Goal: Information Seeking & Learning: Learn about a topic

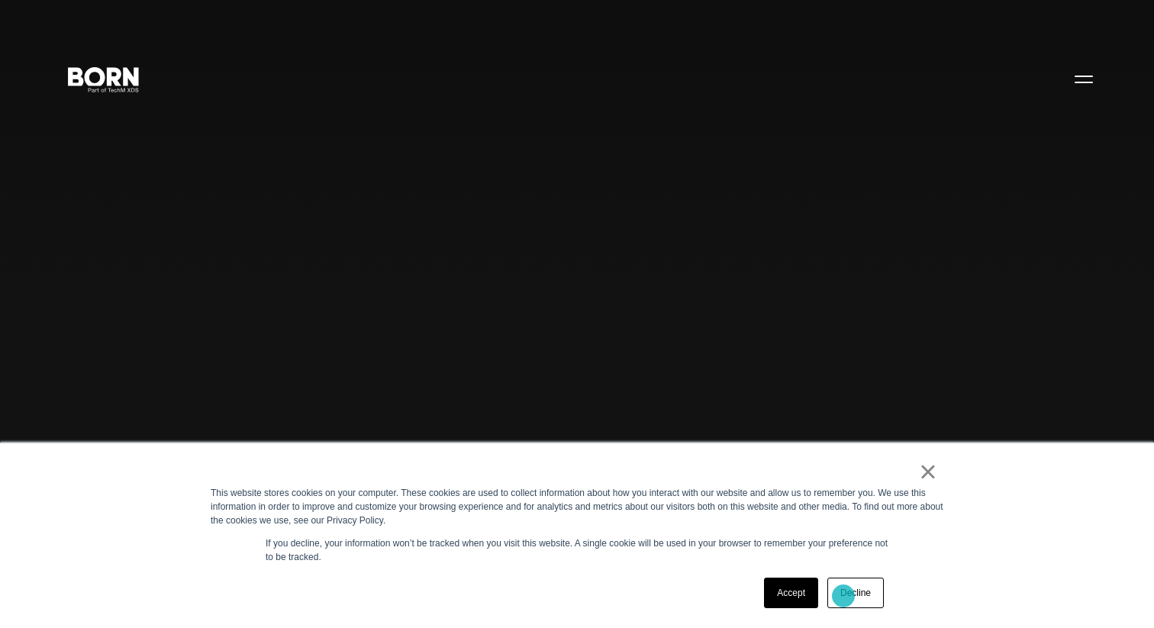
click at [861, 598] on link "Decline" at bounding box center [856, 593] width 56 height 31
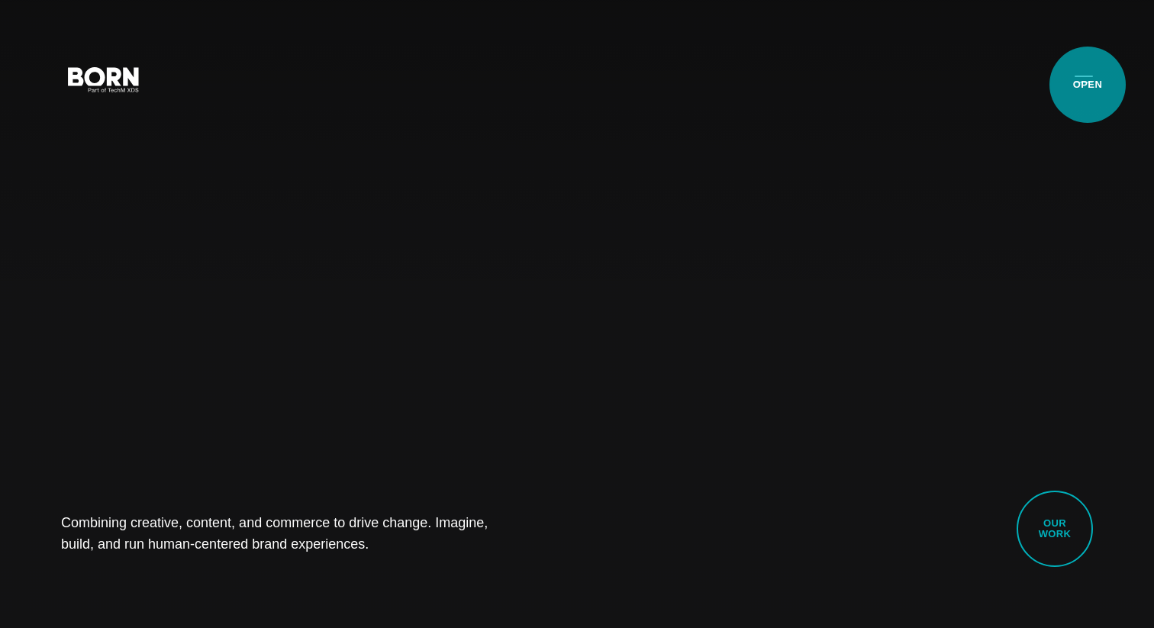
click at [1088, 84] on button "Primary Menu" at bounding box center [1084, 79] width 37 height 32
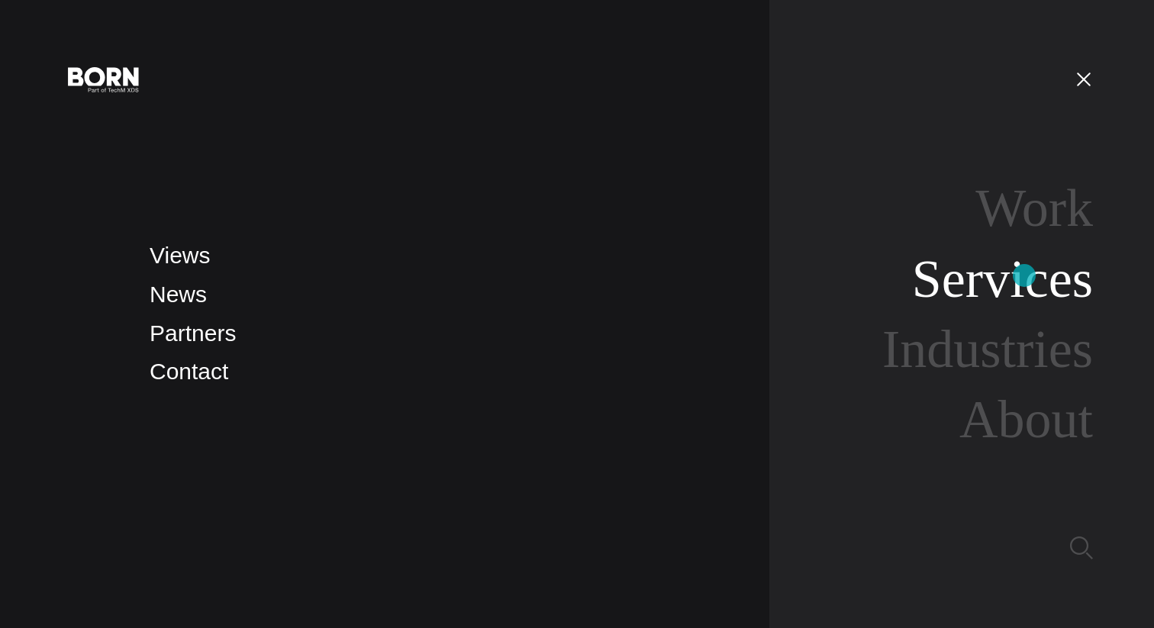
click at [1024, 276] on link "Services" at bounding box center [1002, 279] width 181 height 59
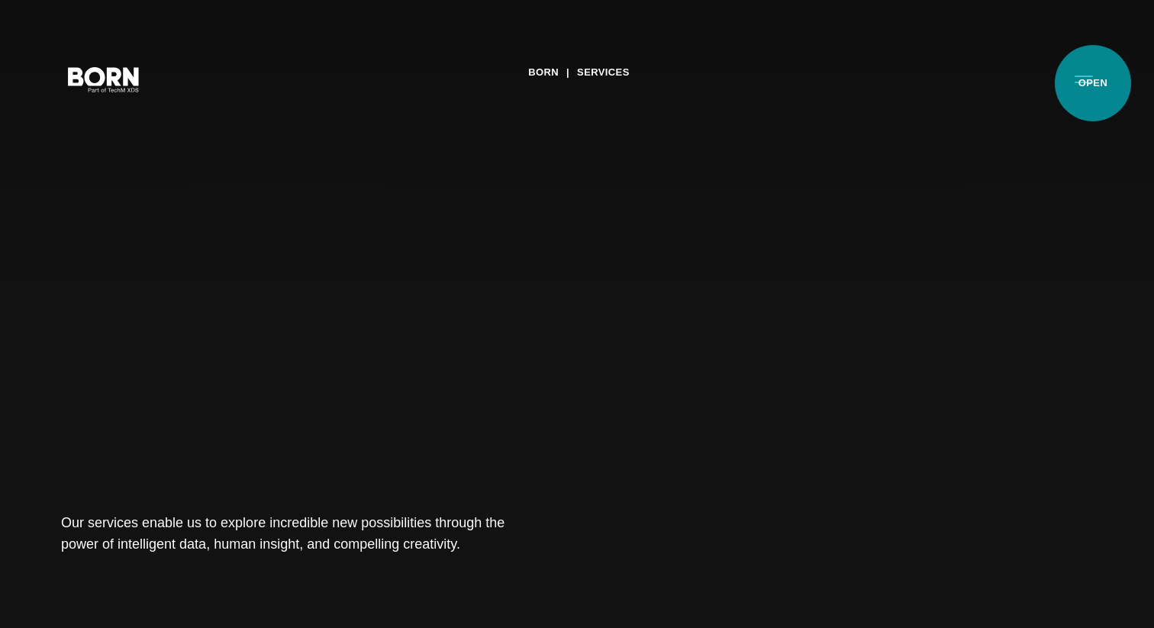
click at [1093, 83] on button "Primary Menu" at bounding box center [1084, 79] width 37 height 32
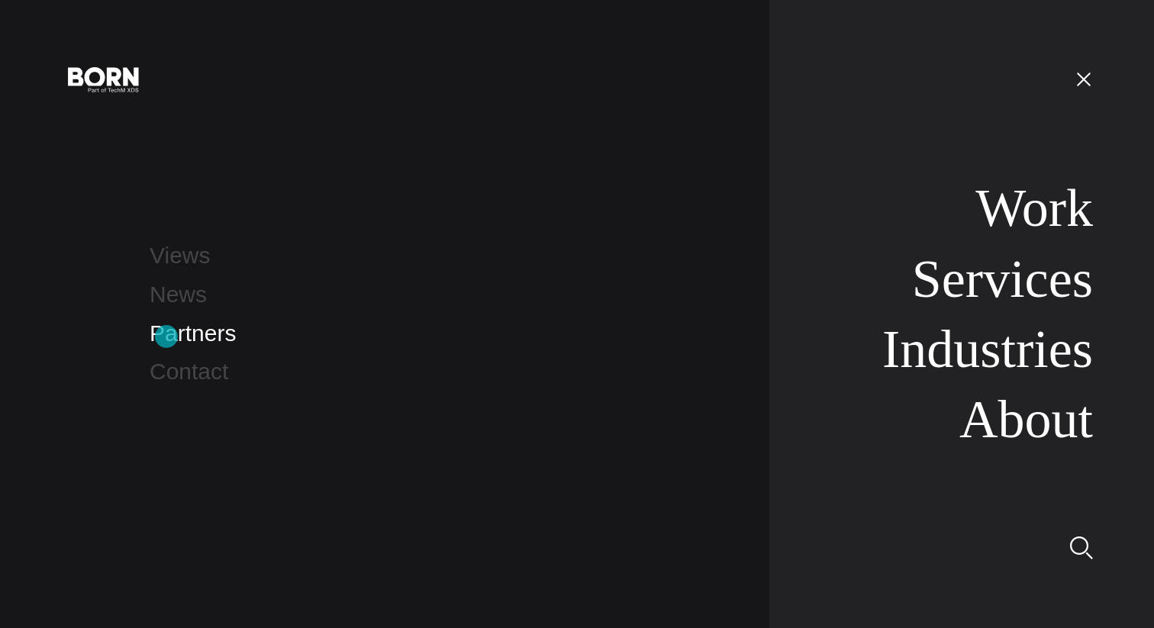
click at [166, 337] on link "Partners" at bounding box center [193, 333] width 86 height 25
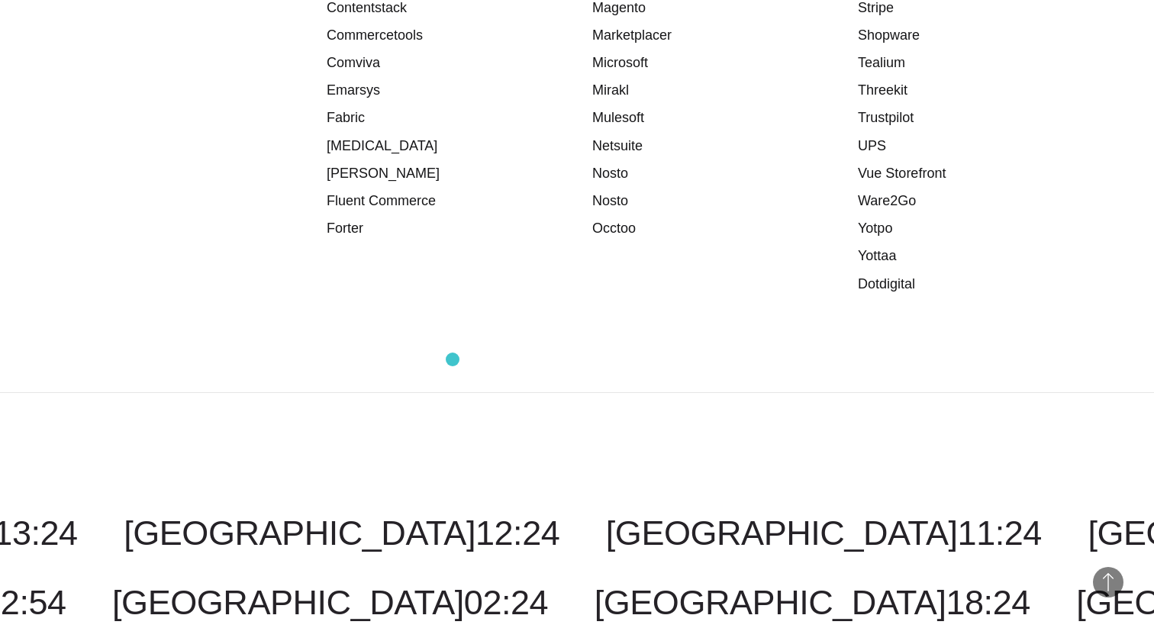
scroll to position [2327, 0]
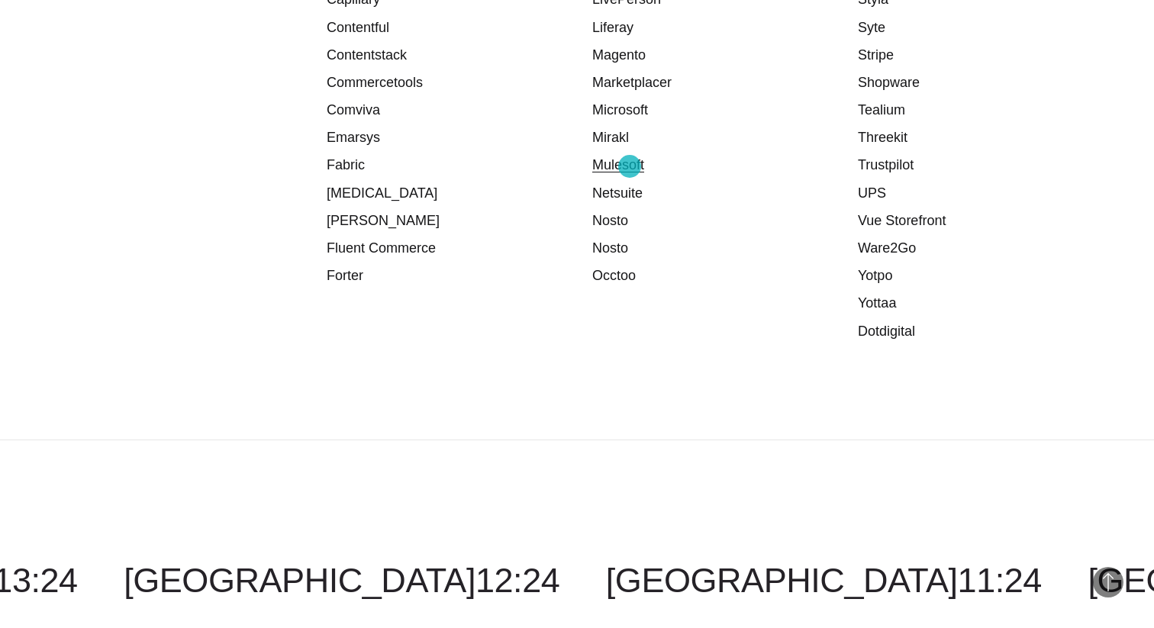
click at [630, 166] on link "Mulesoft" at bounding box center [618, 164] width 52 height 15
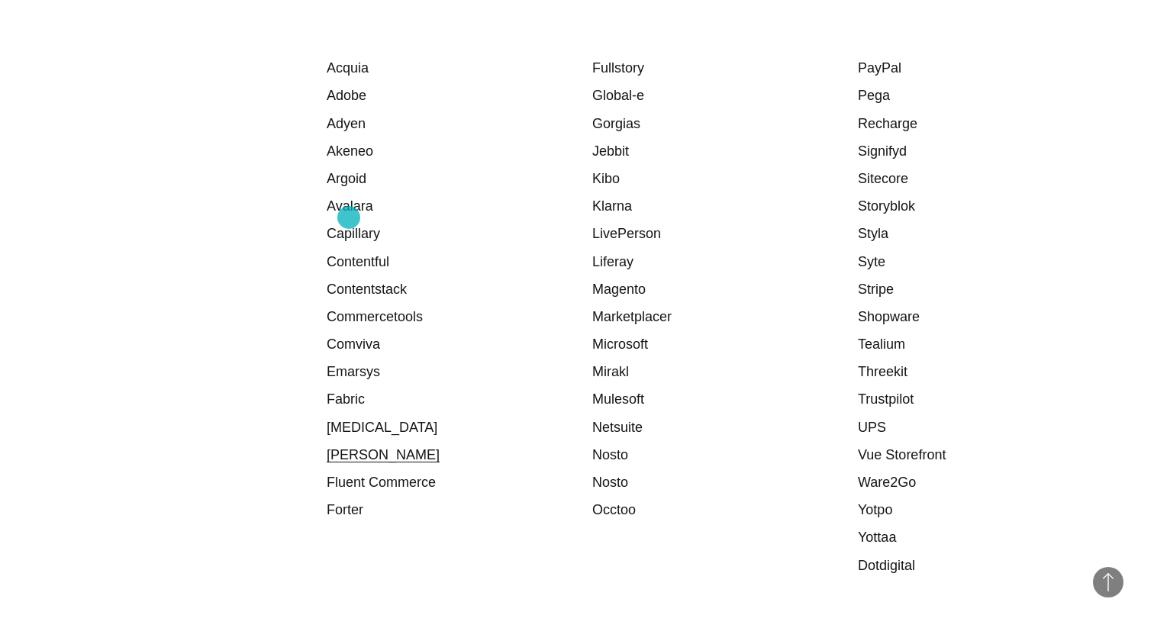
scroll to position [2060, 0]
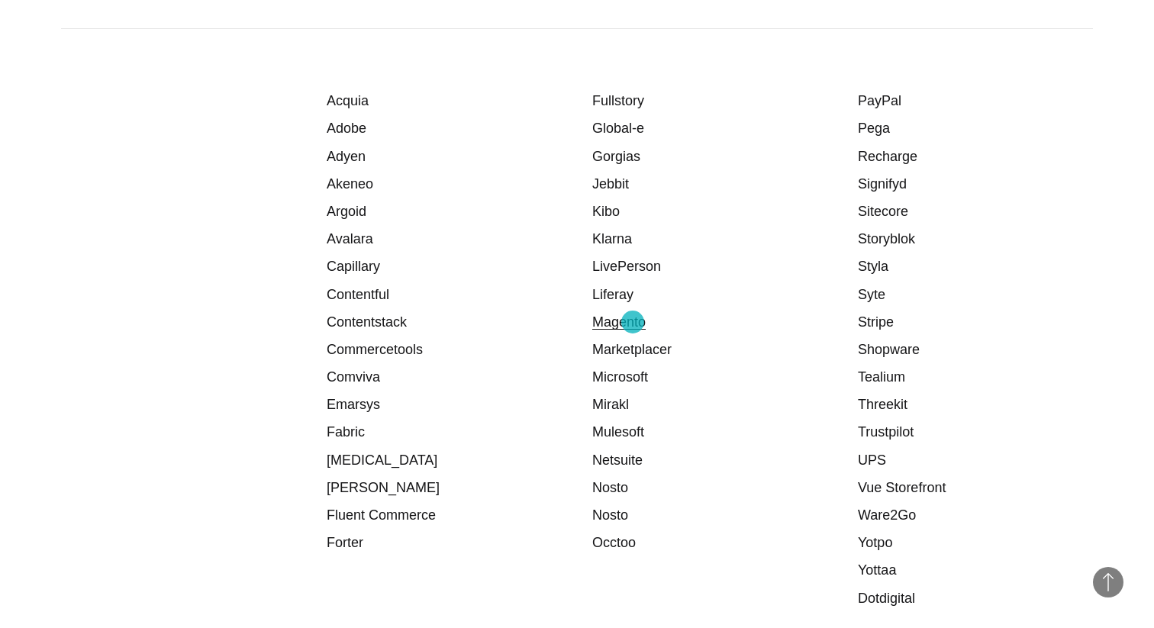
click at [633, 322] on link "Magento" at bounding box center [618, 322] width 53 height 15
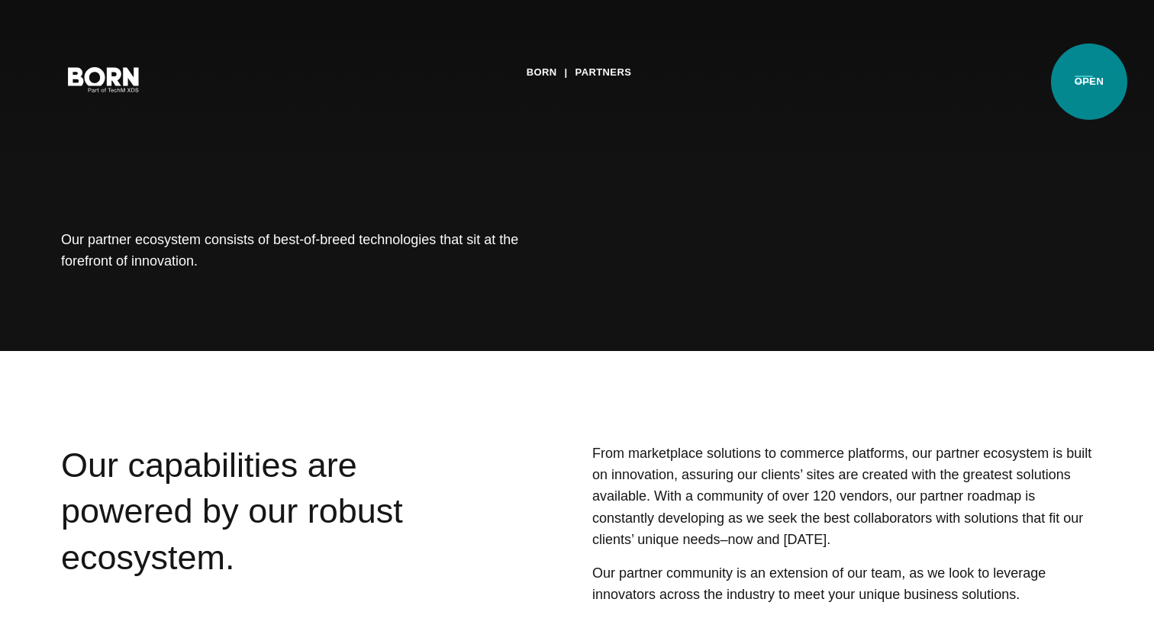
click at [1089, 82] on button "Primary Menu" at bounding box center [1084, 79] width 37 height 32
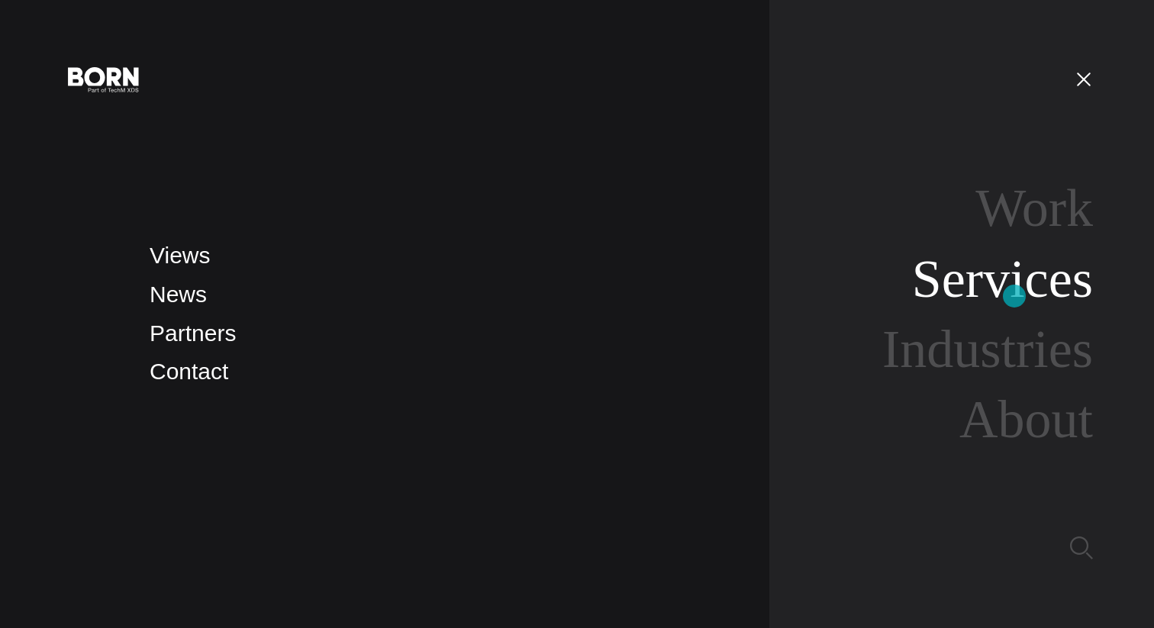
click at [1015, 296] on link "Services" at bounding box center [1002, 279] width 181 height 59
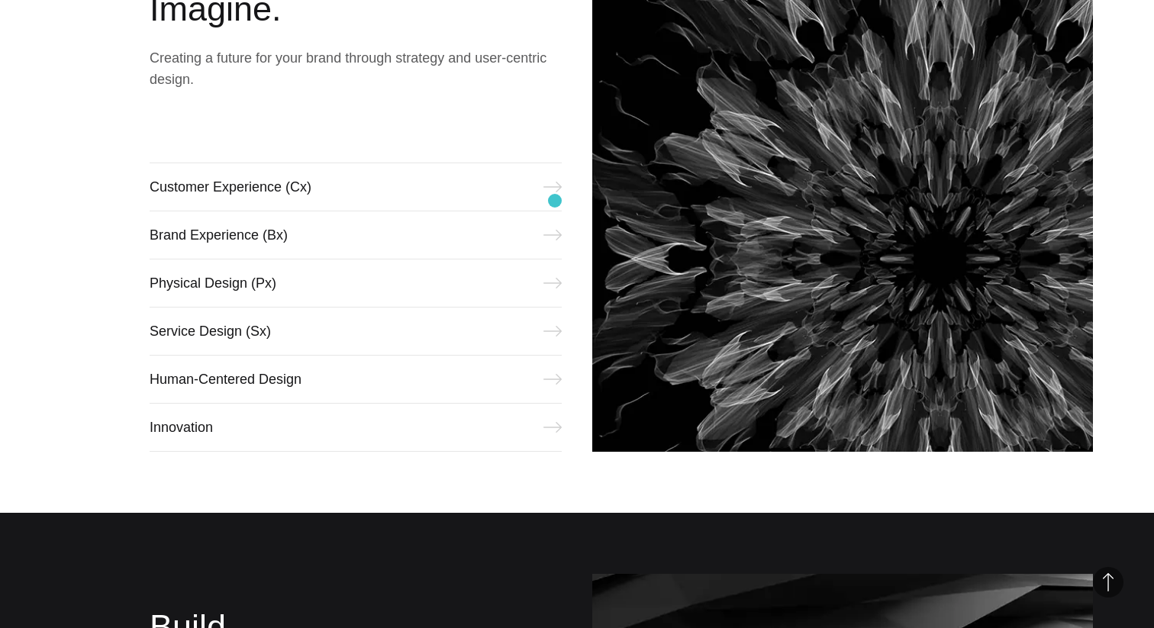
scroll to position [751, 0]
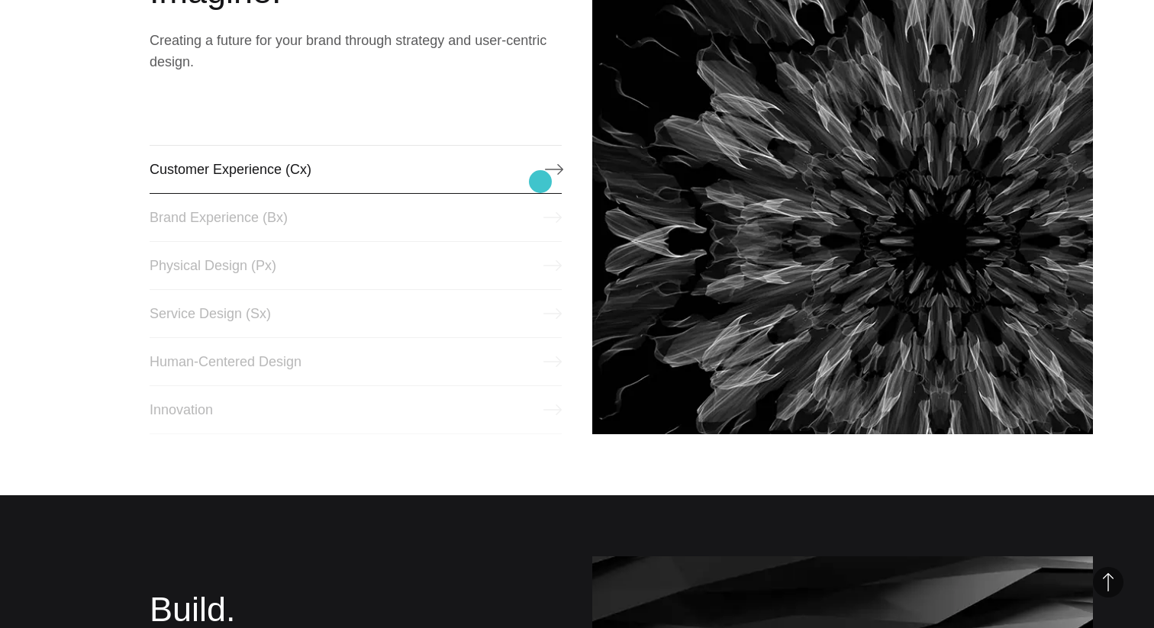
click at [540, 182] on link "Customer Experience (Cx)" at bounding box center [356, 169] width 412 height 49
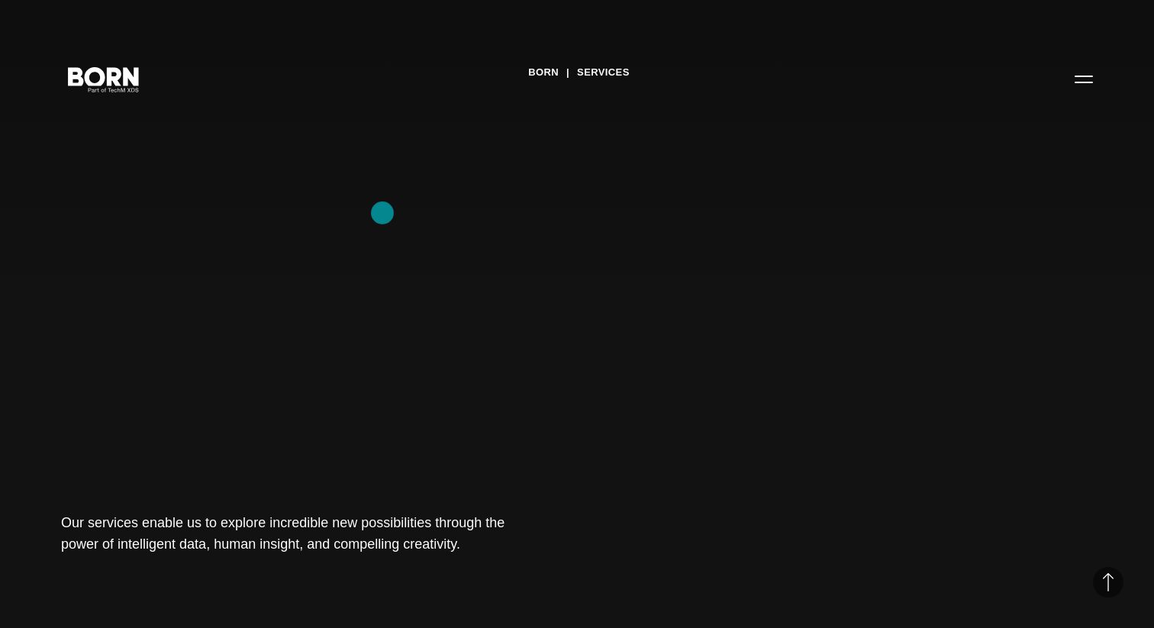
scroll to position [751, 0]
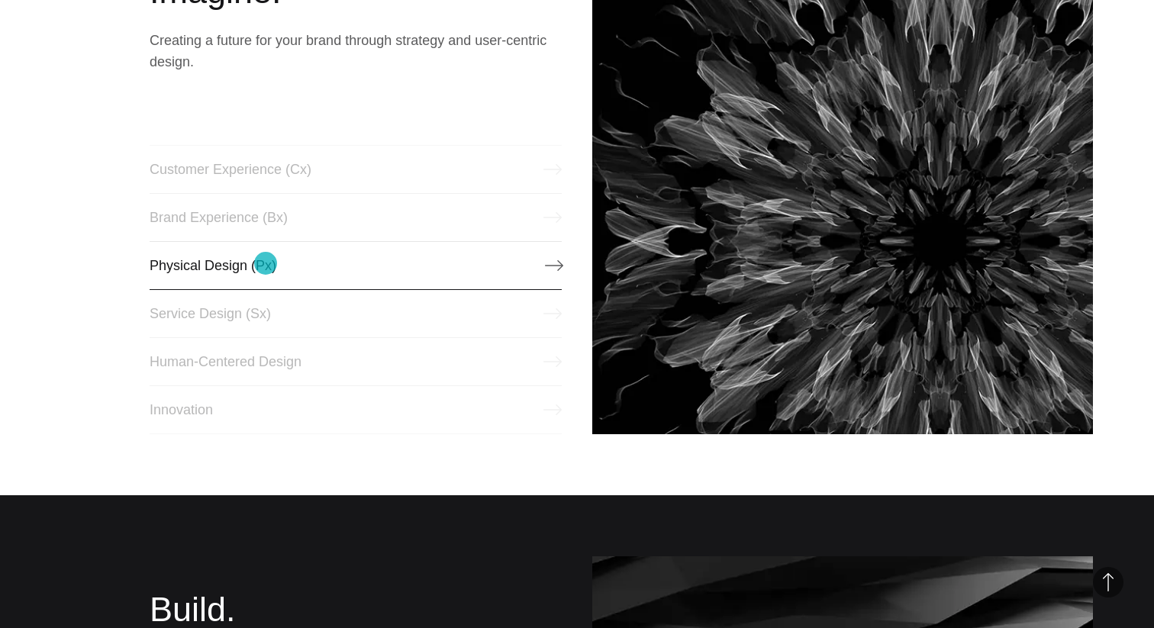
click at [266, 263] on link "Physical Design (Px)" at bounding box center [356, 265] width 412 height 49
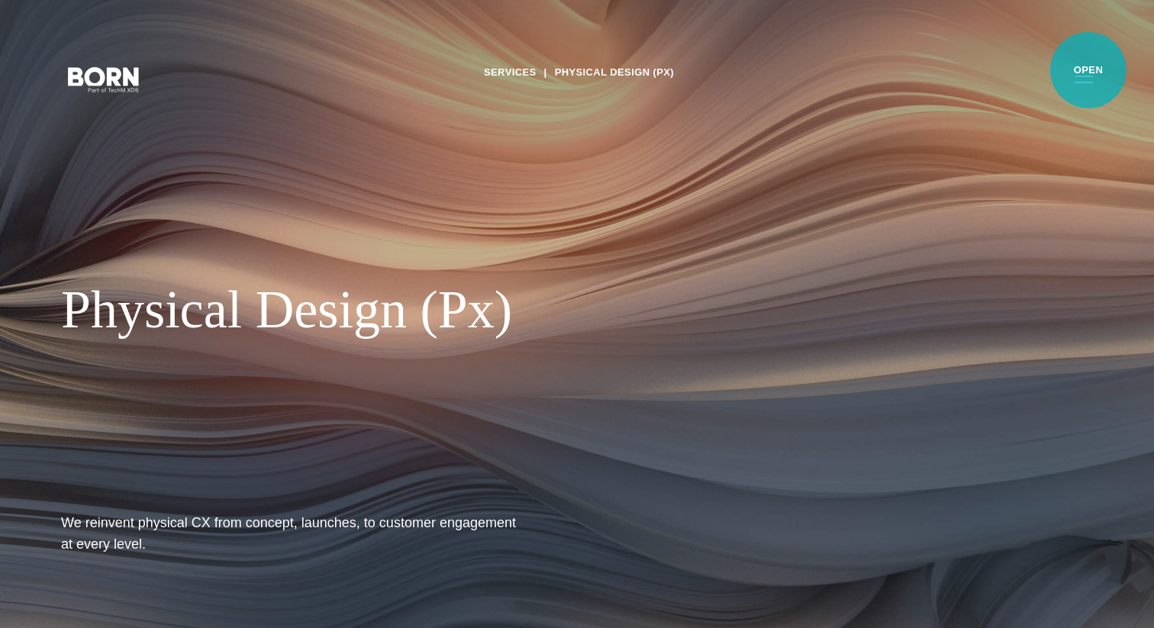
click at [1089, 70] on button "Primary Menu" at bounding box center [1084, 79] width 37 height 32
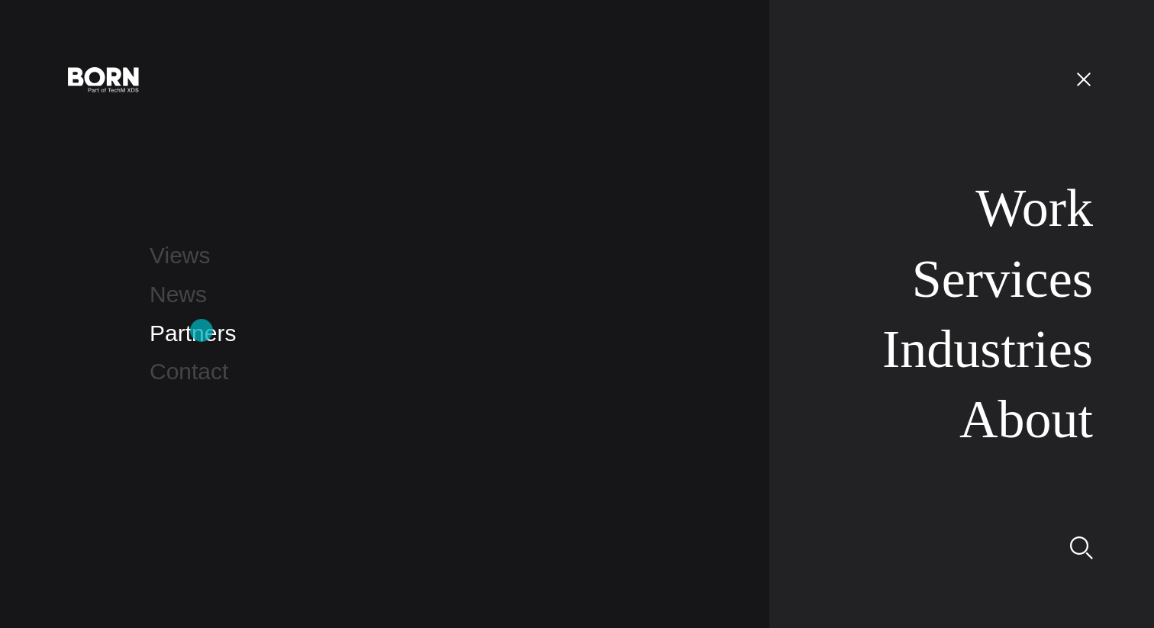
click at [202, 331] on link "Partners" at bounding box center [193, 333] width 86 height 25
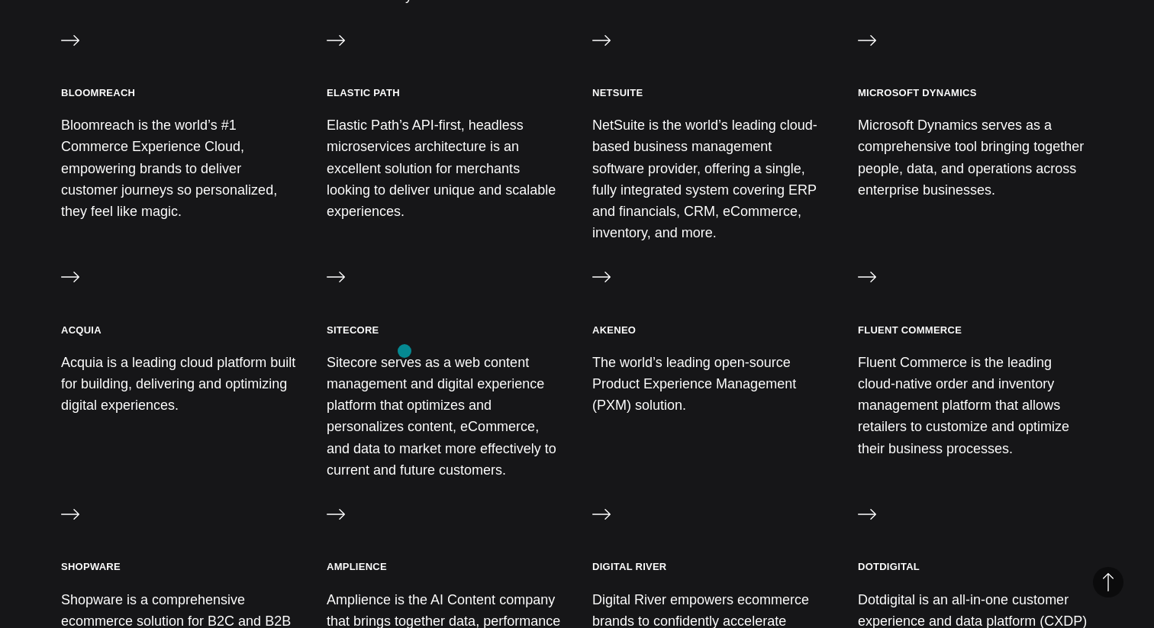
scroll to position [1275, 0]
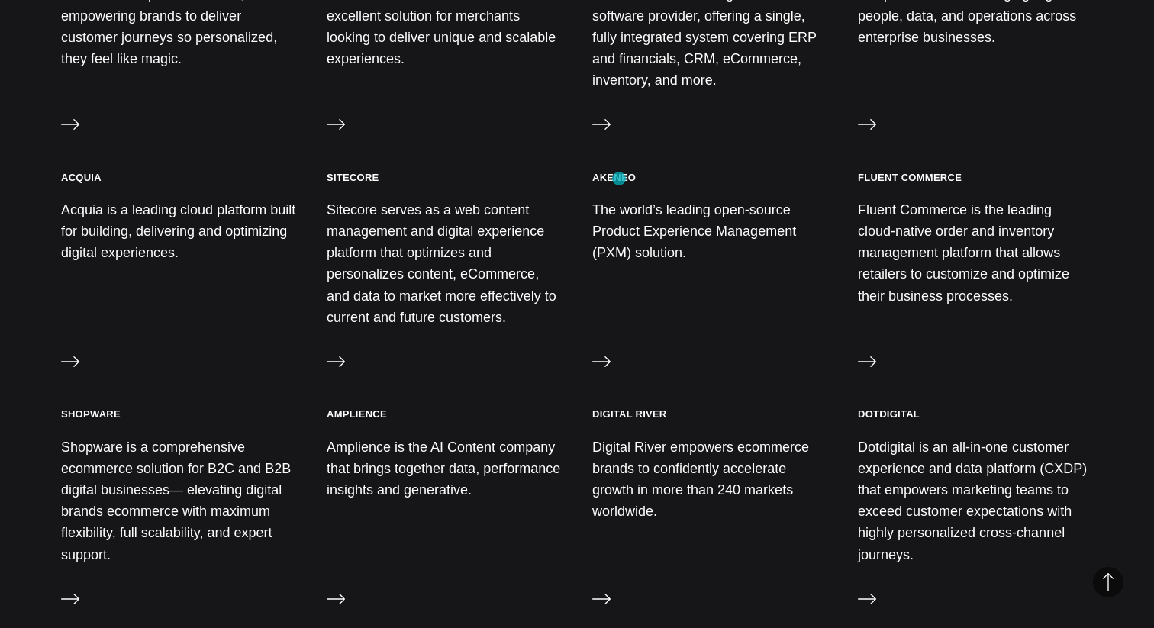
click at [619, 179] on h3 "Akeneo" at bounding box center [614, 177] width 44 height 13
click at [631, 234] on p "The world’s leading open-source Product Experience Management (PXM) solution." at bounding box center [709, 231] width 235 height 65
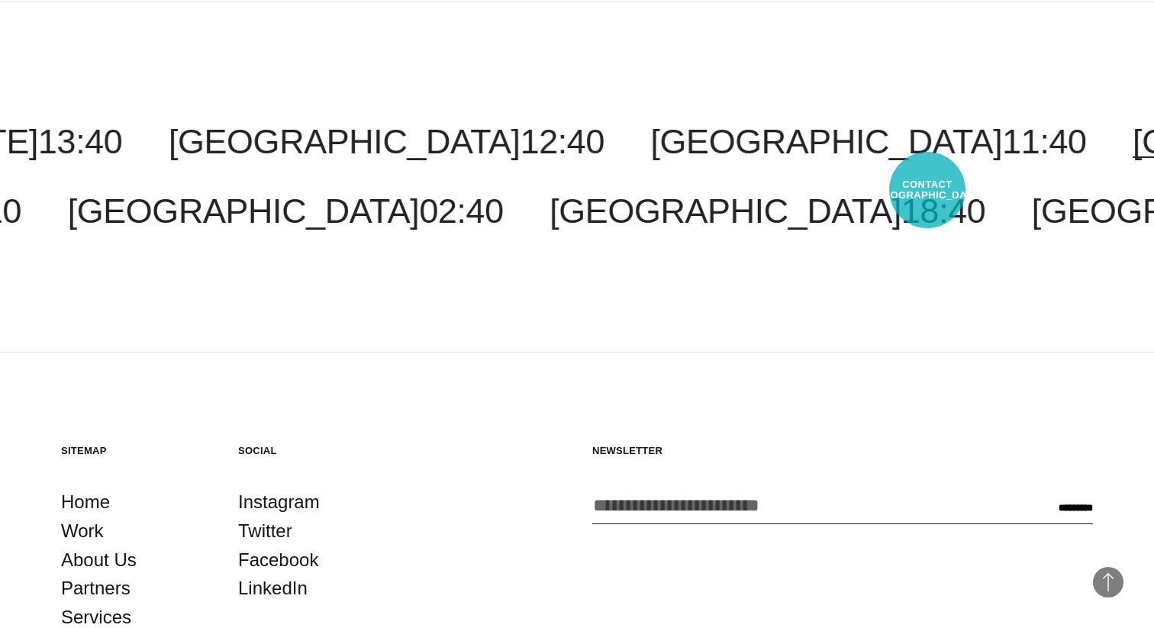
scroll to position [2997, 0]
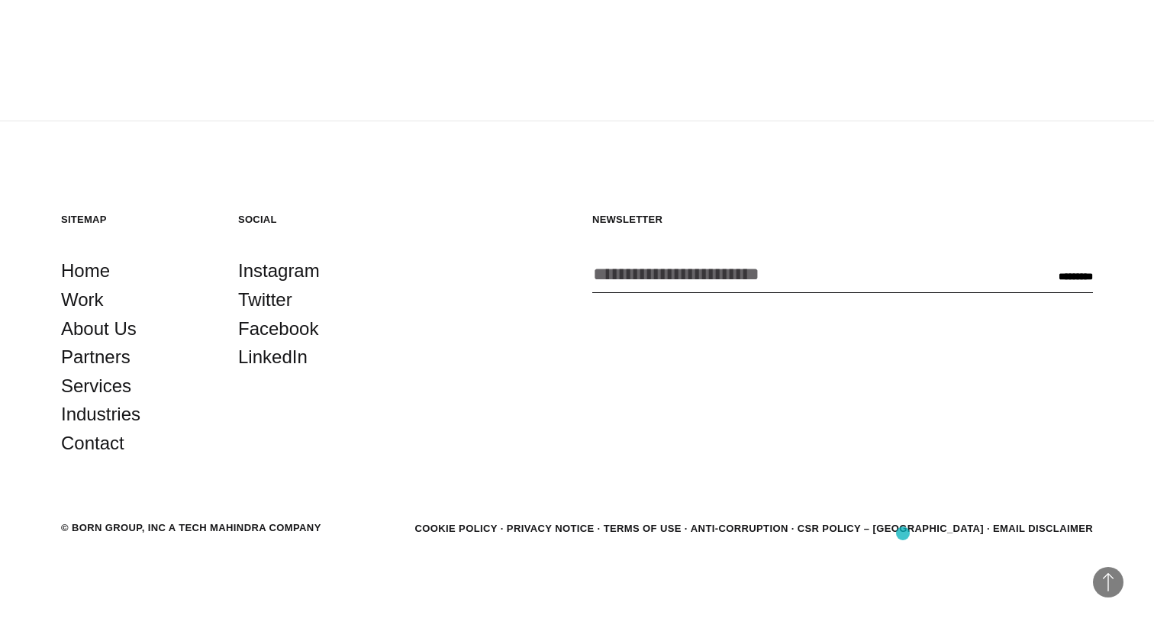
click at [903, 534] on li "CSR POLICY – [GEOGRAPHIC_DATA]" at bounding box center [886, 529] width 195 height 20
click at [83, 365] on link "Partners" at bounding box center [95, 357] width 69 height 29
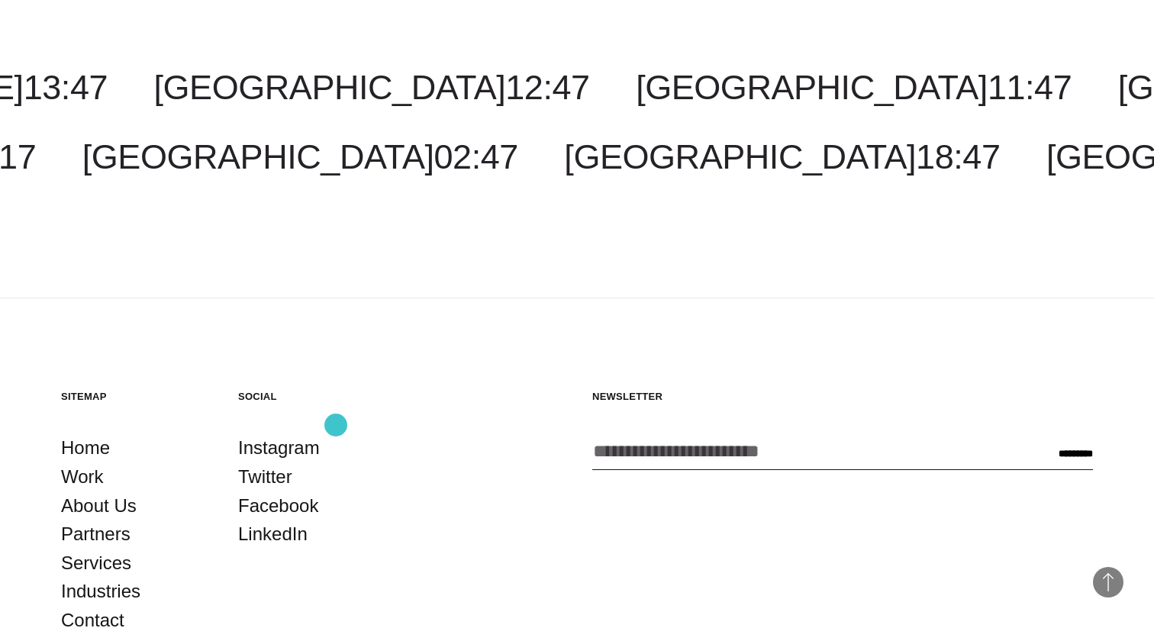
scroll to position [2997, 0]
